Goal: Find specific page/section: Find specific page/section

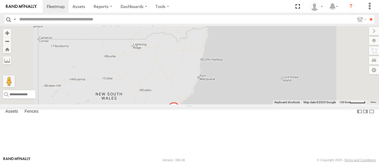
click at [262, 57] on div "[PERSON_NAME] - 360NA6 [GEOGRAPHIC_DATA] 15" at bounding box center [189, 65] width 379 height 78
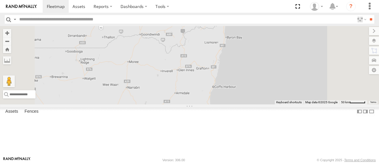
click at [286, 55] on div "[PERSON_NAME] - 360NA6 [GEOGRAPHIC_DATA]" at bounding box center [189, 65] width 379 height 78
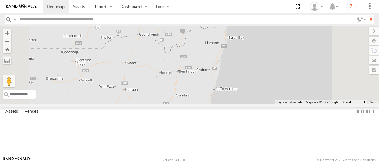
click at [286, 55] on div "[PERSON_NAME] - 360NA6 [GEOGRAPHIC_DATA] 11 3 [PERSON_NAME] 366JK9 - Corolla Ha…" at bounding box center [189, 65] width 379 height 78
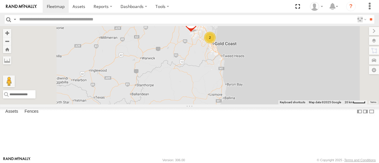
drag, startPoint x: 286, startPoint y: 47, endPoint x: 265, endPoint y: 93, distance: 50.1
click at [265, 93] on div "[PERSON_NAME] - 360NA6 [GEOGRAPHIC_DATA] [PERSON_NAME] 366JK9 - Corolla Hatch 2" at bounding box center [189, 65] width 379 height 78
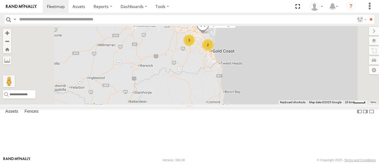
click at [265, 93] on div "[PERSON_NAME] - 360NA6 [GEOGRAPHIC_DATA] 2 3 8 [PERSON_NAME] - 364JK9 Spare/Kan…" at bounding box center [189, 65] width 379 height 78
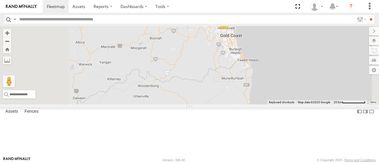
click at [295, 67] on div "[PERSON_NAME] - 360NA6 [GEOGRAPHIC_DATA] [PERSON_NAME] - 364JK9 Spare/Kang - 26…" at bounding box center [189, 65] width 379 height 78
click at [299, 61] on div "[PERSON_NAME] - 360NA6 [GEOGRAPHIC_DATA] [PERSON_NAME] - 364JK9 Spare/Kang - 26…" at bounding box center [189, 65] width 379 height 78
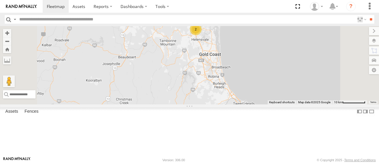
drag, startPoint x: 298, startPoint y: 61, endPoint x: 268, endPoint y: 81, distance: 35.5
click at [268, 81] on div "[PERSON_NAME] - 360NA6 [GEOGRAPHIC_DATA] [PERSON_NAME] - 364JK9 Spare/Kang - 26…" at bounding box center [189, 65] width 379 height 78
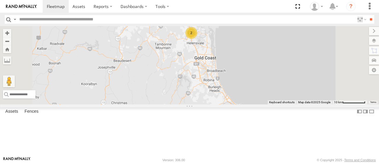
click at [250, 74] on div "[PERSON_NAME] 366JK9 - Corolla Hatch 2" at bounding box center [189, 65] width 379 height 78
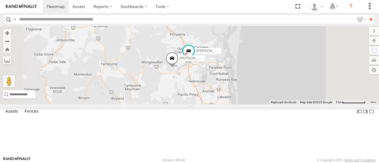
drag, startPoint x: 267, startPoint y: 72, endPoint x: 258, endPoint y: 97, distance: 27.0
click at [258, 97] on div "[PERSON_NAME] 366JK9 - Corolla [PERSON_NAME] - 347FB3 [PERSON_NAME] - 842JY2" at bounding box center [189, 65] width 379 height 78
click at [194, 57] on span at bounding box center [188, 51] width 11 height 11
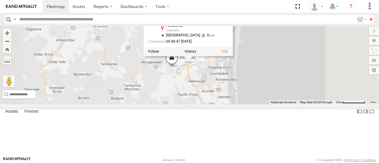
click at [255, 102] on div "[PERSON_NAME] 366JK9 - Corolla [PERSON_NAME] - 347FB3 [PERSON_NAME] - 842JY2 [P…" at bounding box center [189, 65] width 379 height 78
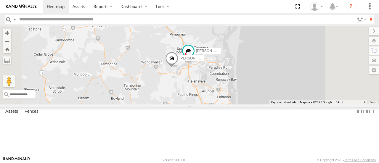
click at [257, 100] on div "[PERSON_NAME] 366JK9 - Corolla [PERSON_NAME] - 347FB3 [PERSON_NAME] - 842JY2" at bounding box center [189, 65] width 379 height 78
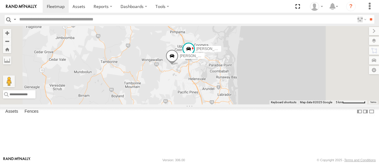
click at [178, 66] on span at bounding box center [171, 58] width 13 height 16
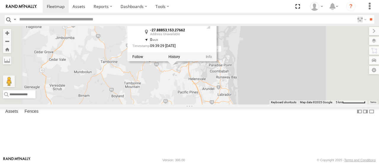
click at [218, 104] on div "[PERSON_NAME] 366JK9 - Corolla [PERSON_NAME] - 347FB3 [PERSON_NAME] - 842JY2 [P…" at bounding box center [189, 65] width 379 height 78
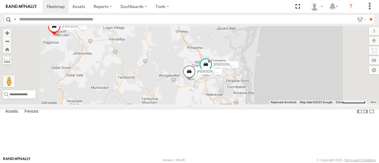
drag, startPoint x: 206, startPoint y: 80, endPoint x: 246, endPoint y: 120, distance: 57.7
click at [246, 104] on div "[PERSON_NAME] 366JK9 - Corolla [PERSON_NAME] - 347FB3 [PERSON_NAME] - 842JY2" at bounding box center [189, 65] width 379 height 78
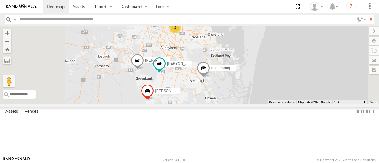
drag, startPoint x: 241, startPoint y: 98, endPoint x: 250, endPoint y: 106, distance: 12.1
click at [250, 104] on div "Spare/Kang - 269 EH7 [PERSON_NAME] 366JK9 - Corolla [PERSON_NAME] B - Corolla […" at bounding box center [189, 65] width 379 height 78
click at [249, 104] on div "Spare/Kang - 269 EH7 [PERSON_NAME] 366JK9 - Corolla [PERSON_NAME] B - Corolla […" at bounding box center [189, 65] width 379 height 78
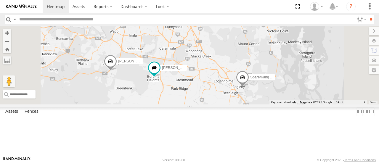
drag, startPoint x: 236, startPoint y: 104, endPoint x: 248, endPoint y: 115, distance: 16.1
click at [248, 104] on div "Spare/Kang - 269 EH7 [PERSON_NAME] 366JK9 - Corolla [PERSON_NAME] B - Corolla […" at bounding box center [189, 65] width 379 height 78
